Goal: Task Accomplishment & Management: Complete application form

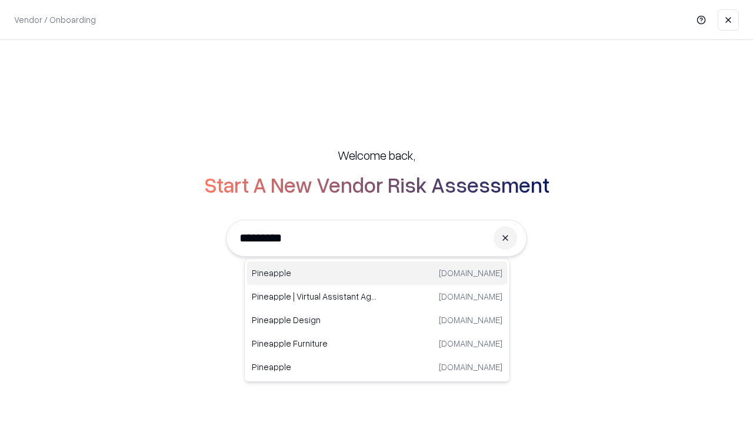
click at [377, 273] on div "Pineapple [DOMAIN_NAME]" at bounding box center [377, 274] width 260 height 24
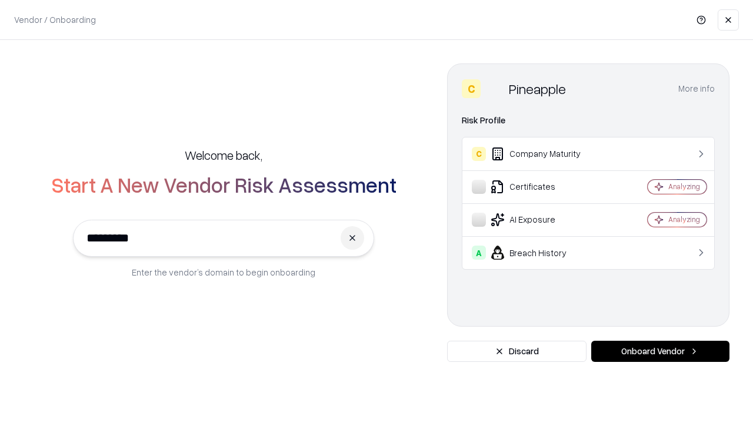
type input "*********"
click at [660, 352] on button "Onboard Vendor" at bounding box center [660, 351] width 138 height 21
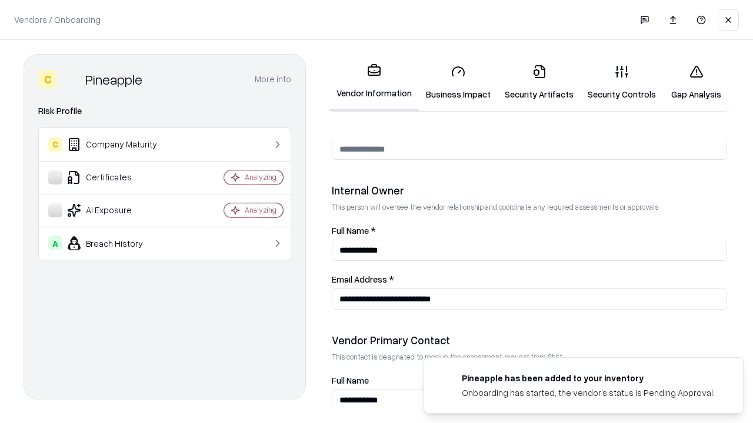
scroll to position [609, 0]
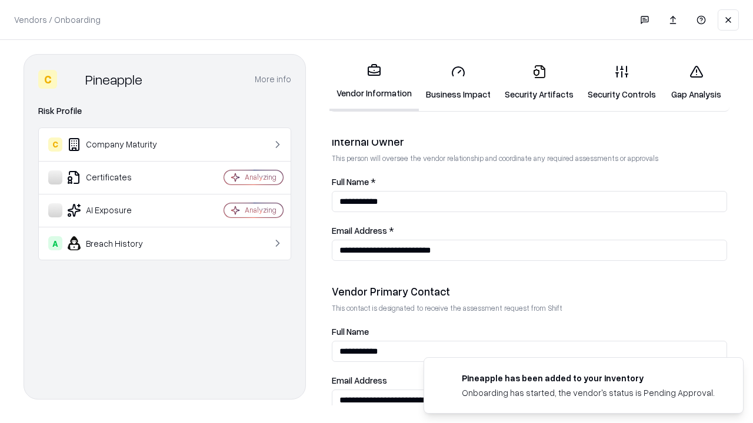
click at [539, 82] on link "Security Artifacts" at bounding box center [539, 82] width 83 height 55
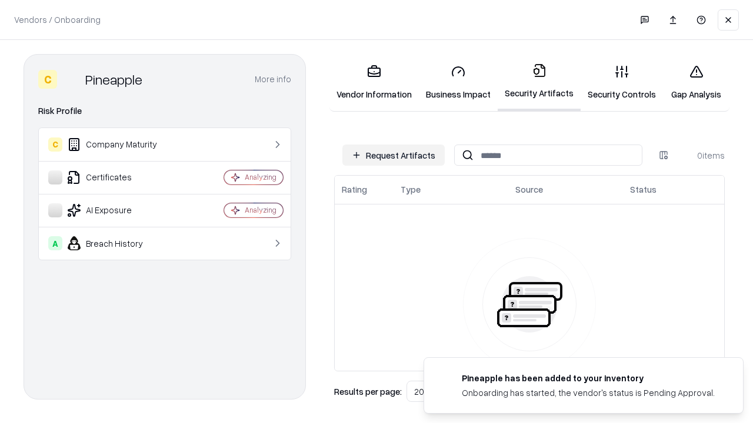
click at [393, 155] on button "Request Artifacts" at bounding box center [393, 155] width 102 height 21
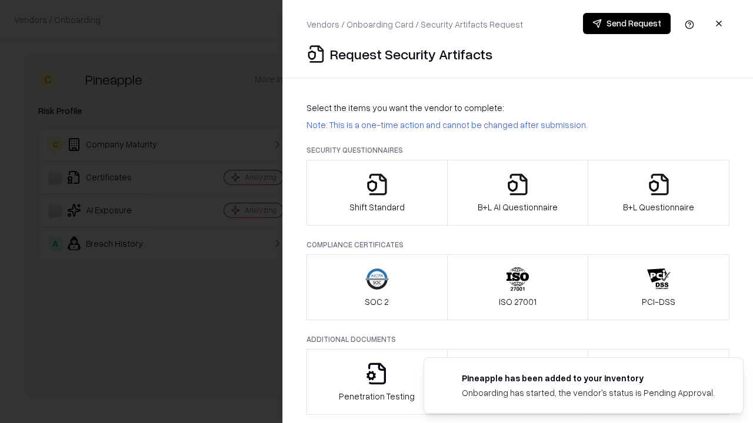
click at [658, 193] on icon "button" at bounding box center [659, 185] width 24 height 24
click at [517, 193] on icon "button" at bounding box center [518, 185] width 24 height 24
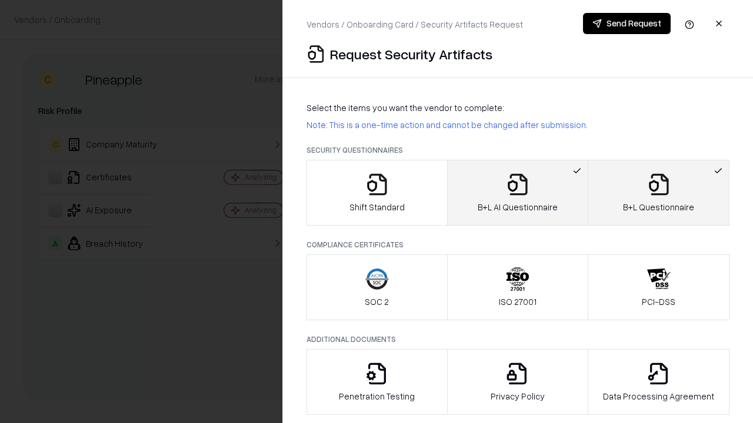
click at [626, 24] on button "Send Request" at bounding box center [627, 23] width 88 height 21
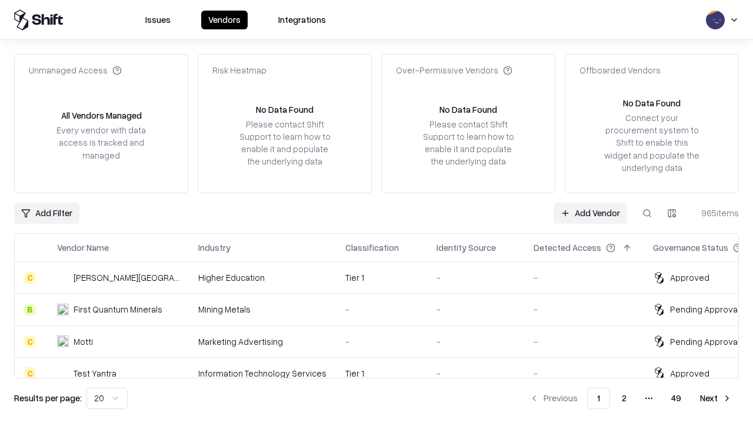
click at [590, 213] on link "Add Vendor" at bounding box center [590, 213] width 74 height 21
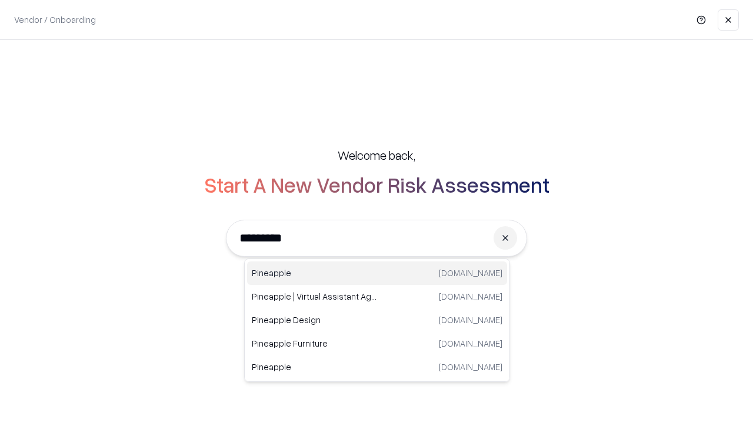
click at [377, 273] on div "Pineapple [DOMAIN_NAME]" at bounding box center [377, 274] width 260 height 24
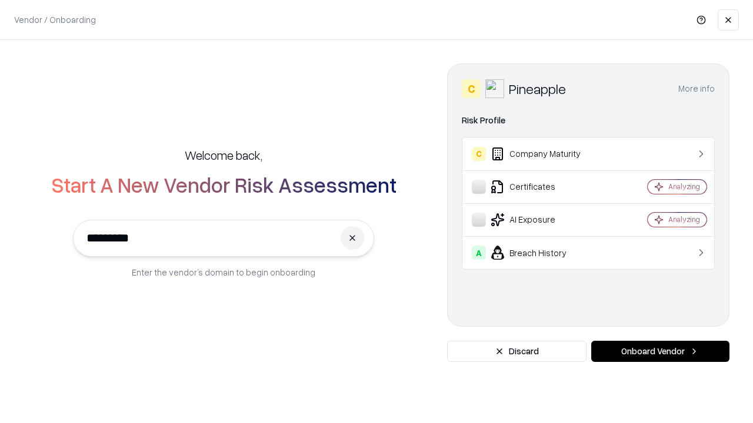
type input "*********"
click at [660, 352] on button "Onboard Vendor" at bounding box center [660, 351] width 138 height 21
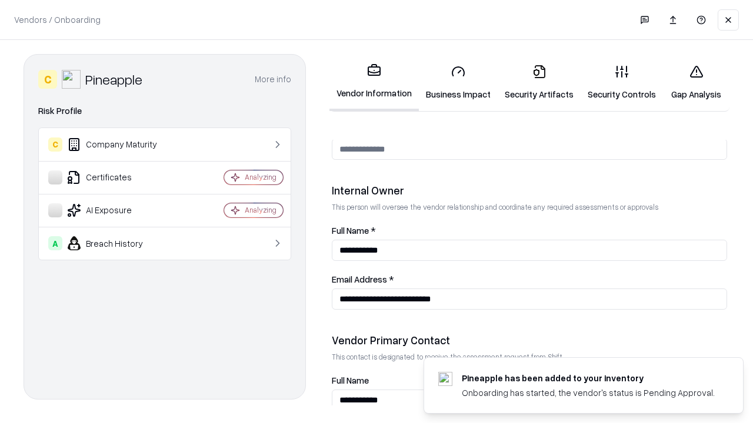
scroll to position [609, 0]
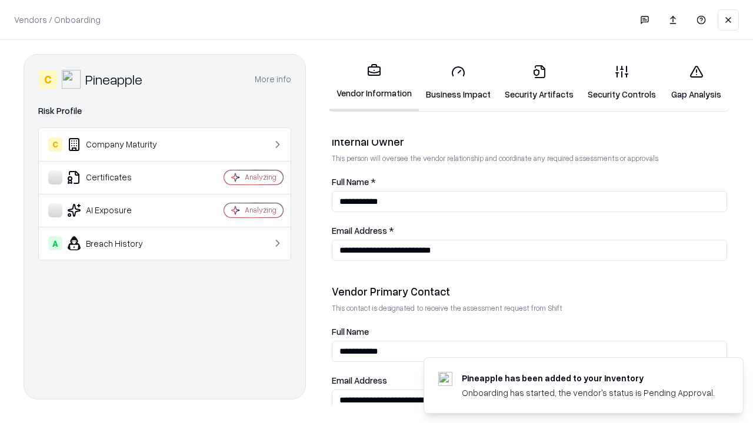
click at [696, 82] on link "Gap Analysis" at bounding box center [696, 82] width 66 height 55
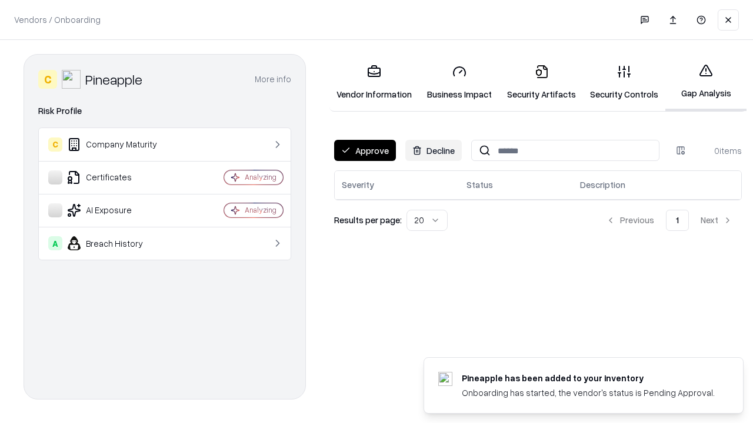
click at [365, 151] on button "Approve" at bounding box center [365, 150] width 62 height 21
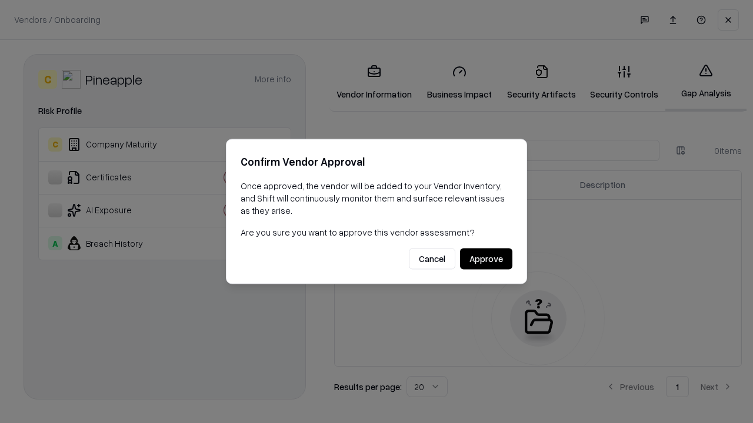
click at [486, 259] on button "Approve" at bounding box center [486, 259] width 52 height 21
